Goal: Find contact information: Find contact information

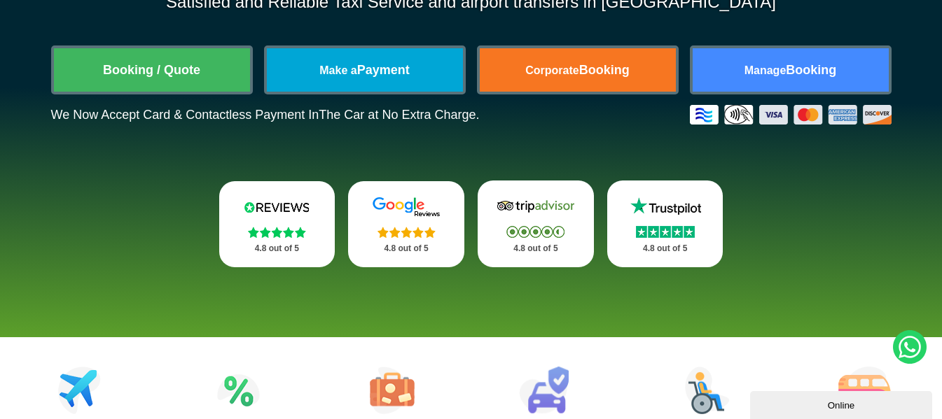
scroll to position [140, 0]
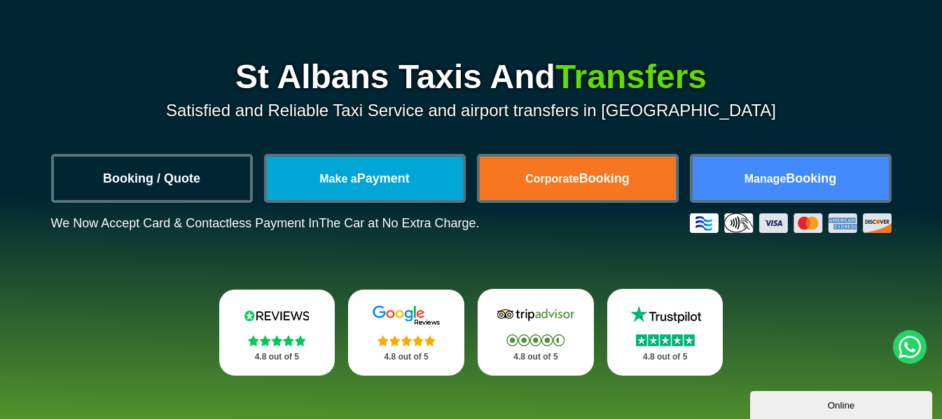
click at [139, 181] on link "Booking / Quote" at bounding box center [152, 178] width 196 height 43
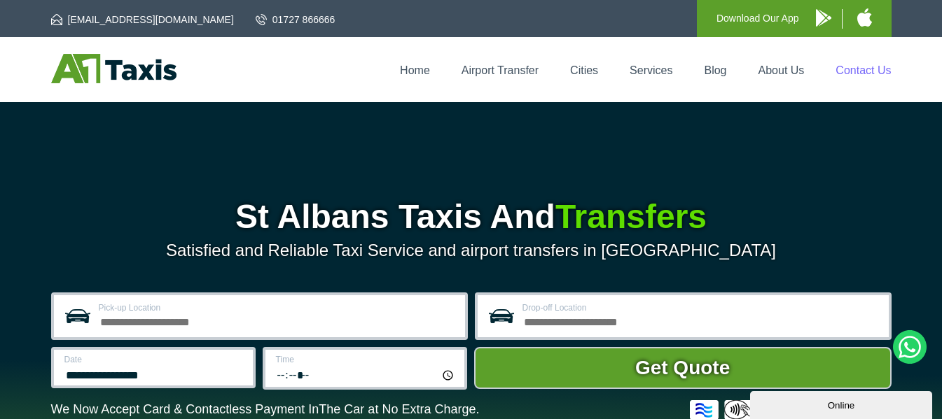
click at [877, 67] on link "Contact Us" at bounding box center [862, 70] width 55 height 12
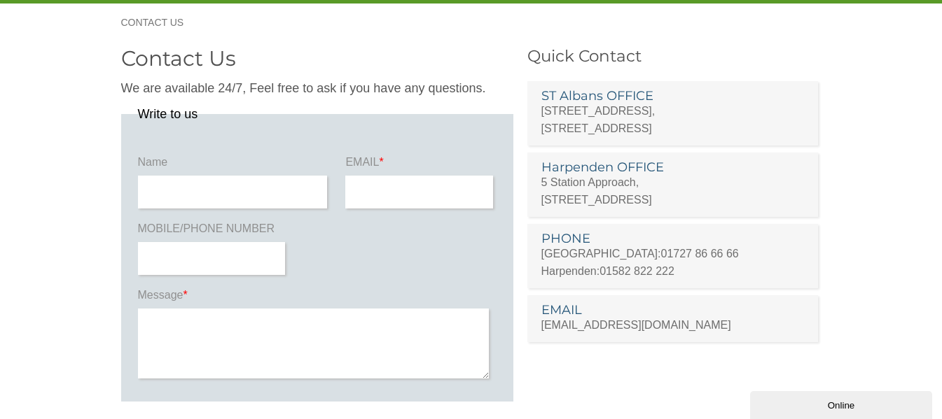
scroll to position [140, 0]
